Goal: Task Accomplishment & Management: Use online tool/utility

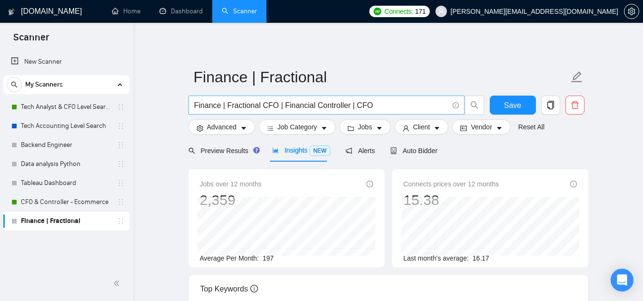
click at [272, 104] on input "Finance | Fractional CFO | Financial Controller | CFO" at bounding box center [321, 106] width 254 height 12
paste input "generation AI"
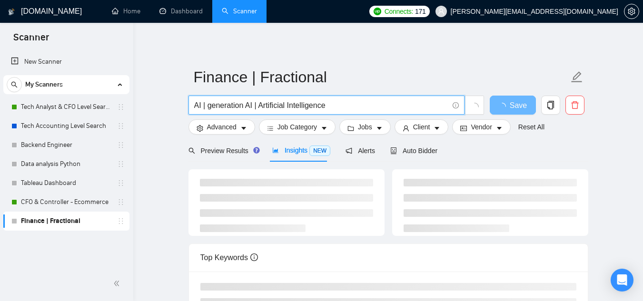
click at [291, 105] on input "AI | generation AI | Artificial Intelligence" at bounding box center [321, 106] width 254 height 12
click at [290, 105] on input "AI | generation AI | Artificial Intelligence" at bounding box center [321, 106] width 254 height 12
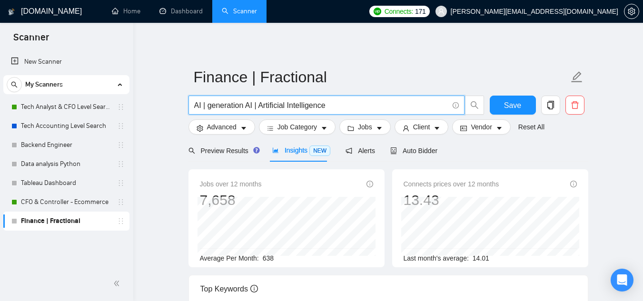
drag, startPoint x: 322, startPoint y: 108, endPoint x: 327, endPoint y: 108, distance: 4.8
click at [327, 108] on input "AI | generation AI | Artificial Intelligence" at bounding box center [321, 106] width 254 height 12
type input "AI | generation AI | Artificial Intelligence"
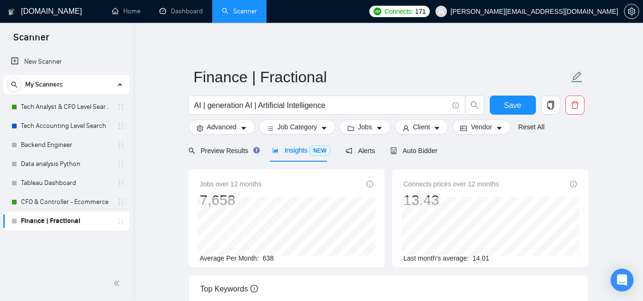
click at [266, 259] on span "638" at bounding box center [268, 259] width 11 height 8
copy span "638"
click at [239, 203] on div "Jobs over 12 months 7,658 [DATE] 686 Average Per Month: 638" at bounding box center [287, 218] width 196 height 98
click at [194, 199] on div "Jobs over 12 months 7,658 [DATE] 686 Average Per Month: 638" at bounding box center [287, 218] width 196 height 98
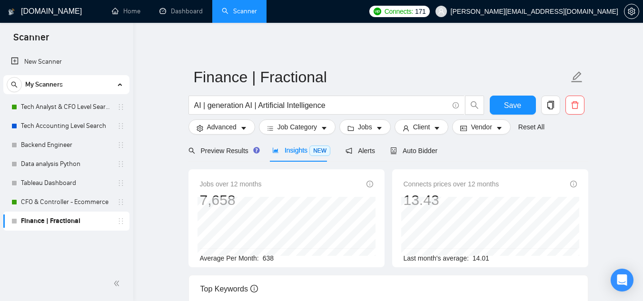
click at [197, 199] on div "Jobs over 12 months 7,658 [DATE] 686 Average Per Month: 638" at bounding box center [287, 218] width 196 height 98
click at [254, 195] on div "Jobs over 12 months 7,658 [DATE] 686 Average Per Month: 638" at bounding box center [286, 221] width 173 height 85
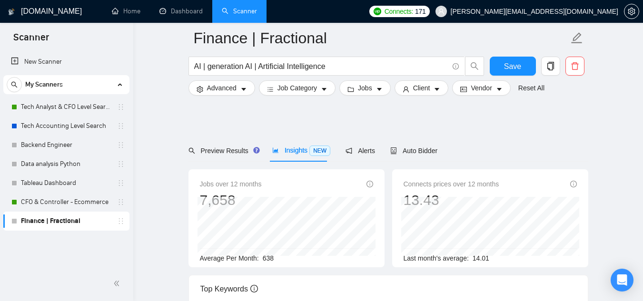
scroll to position [214, 0]
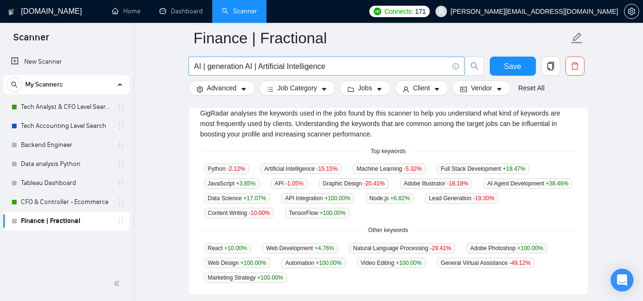
click at [299, 69] on input "AI | generation AI | Artificial Intelligence" at bounding box center [321, 66] width 254 height 12
click at [572, 71] on button "button" at bounding box center [575, 66] width 19 height 19
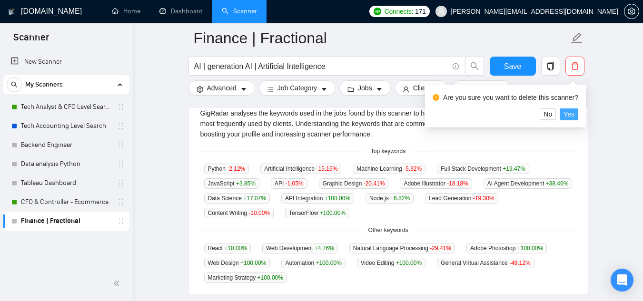
click at [574, 114] on button "Yes" at bounding box center [569, 114] width 19 height 11
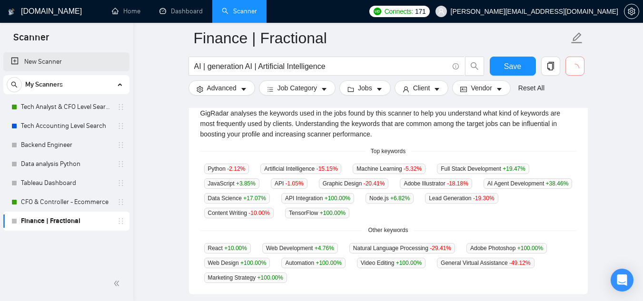
click at [39, 66] on link "New Scanner" at bounding box center [66, 61] width 111 height 19
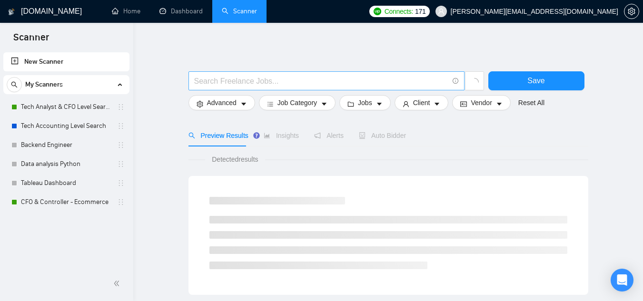
click at [255, 84] on input "text" at bounding box center [321, 81] width 254 height 12
paste input "AI | generation AI | Artificial Intelligence"
drag, startPoint x: 259, startPoint y: 81, endPoint x: 368, endPoint y: 80, distance: 108.1
click at [368, 80] on input "AI | generation AI | Artificial Intelligence" at bounding box center [321, 81] width 254 height 12
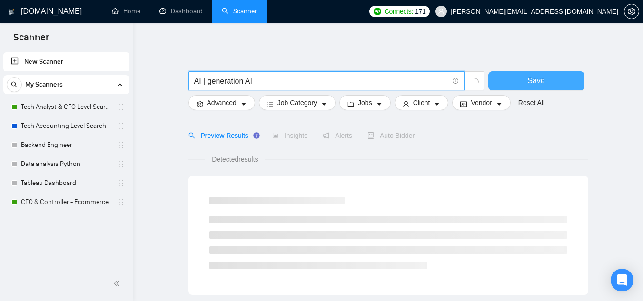
type input "AI | generation AI"
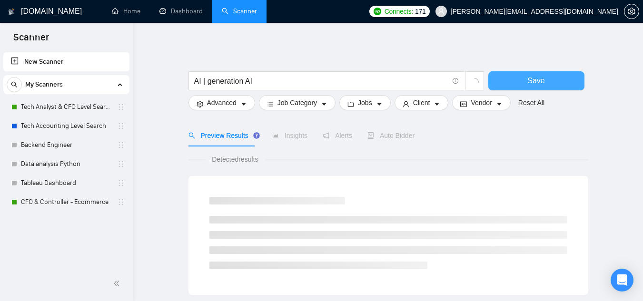
click at [529, 86] on span "Save" at bounding box center [536, 81] width 17 height 12
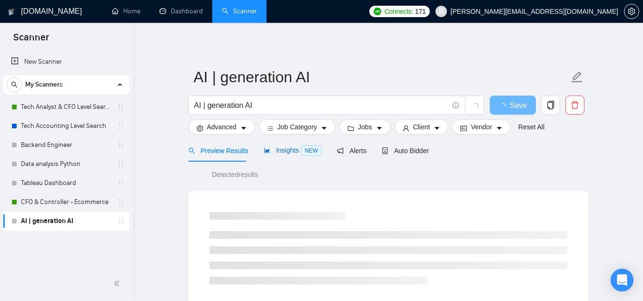
click at [294, 149] on span "Insights NEW" at bounding box center [293, 151] width 58 height 8
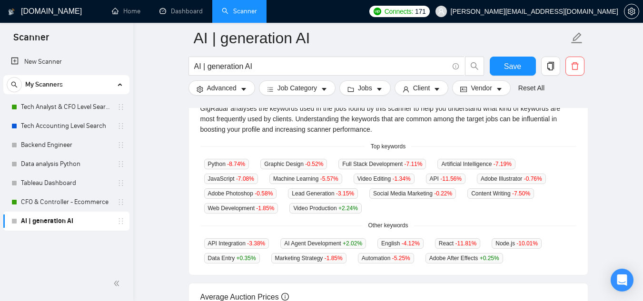
scroll to position [214, 0]
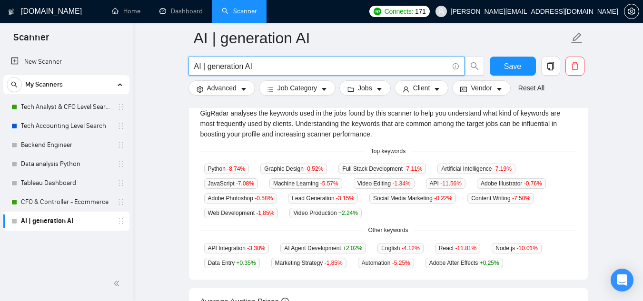
click at [214, 70] on input "AI | generation AI" at bounding box center [321, 66] width 254 height 12
drag, startPoint x: 210, startPoint y: 70, endPoint x: 192, endPoint y: 69, distance: 18.6
click at [192, 69] on span "AI | generation AI" at bounding box center [327, 66] width 276 height 19
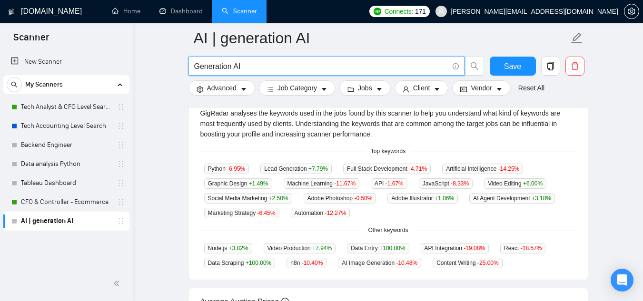
click at [201, 66] on input "Generation AI" at bounding box center [321, 66] width 254 height 12
click at [201, 68] on input "Generation AI" at bounding box center [321, 66] width 254 height 12
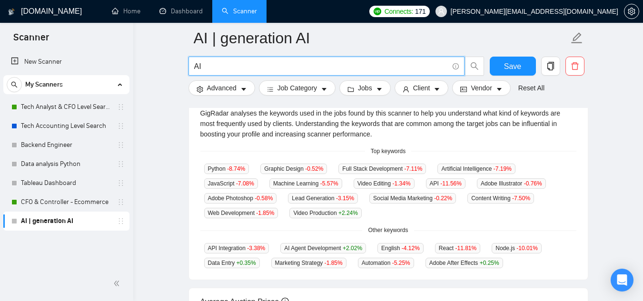
click at [217, 67] on input "AI" at bounding box center [321, 66] width 254 height 12
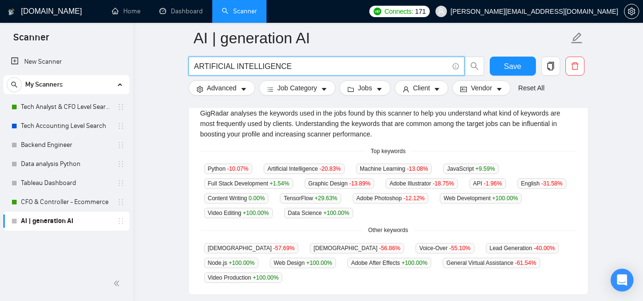
type input "ARTIFICIAL INTELLIGENCE"
